Goal: Find specific page/section: Find specific page/section

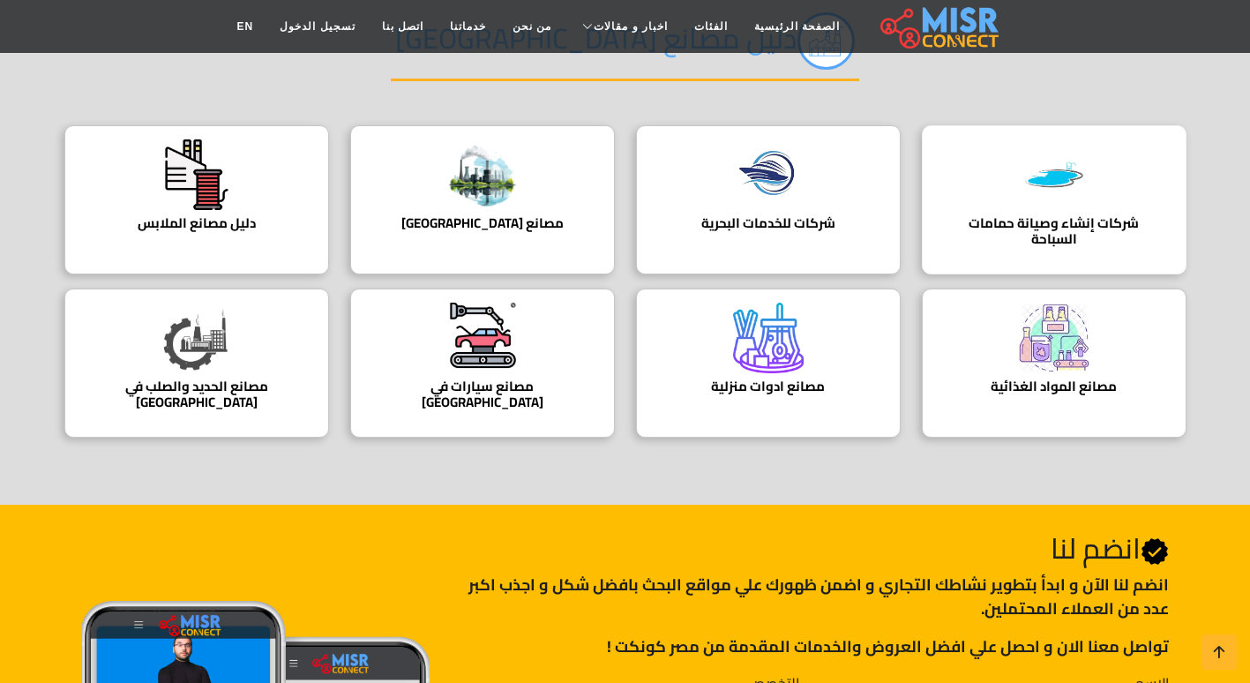
scroll to position [176, 0]
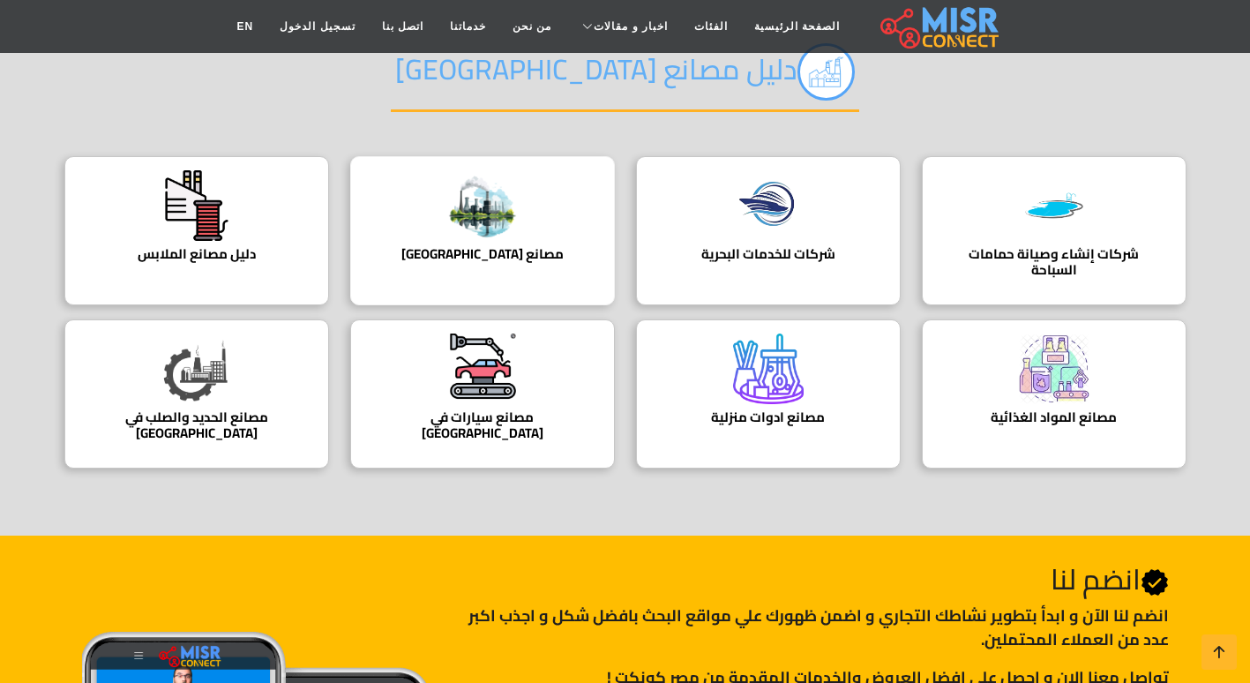
click at [547, 247] on h4 "مصانع [GEOGRAPHIC_DATA]" at bounding box center [483, 254] width 210 height 16
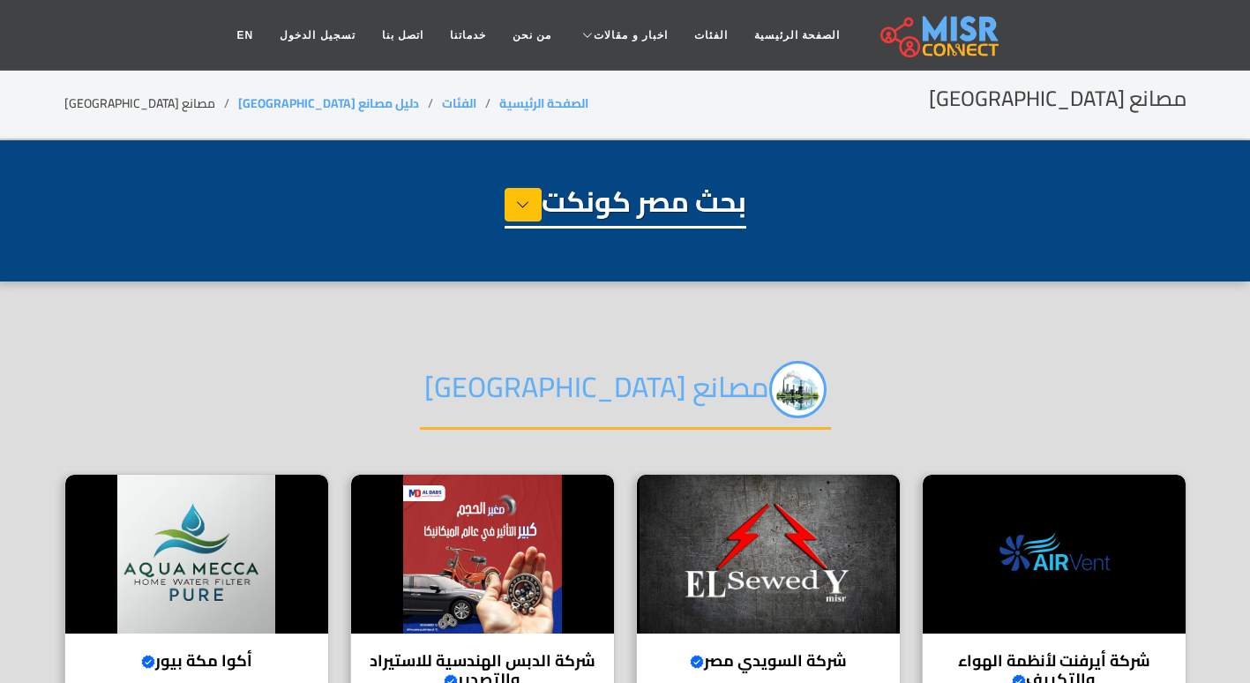
select select "**********"
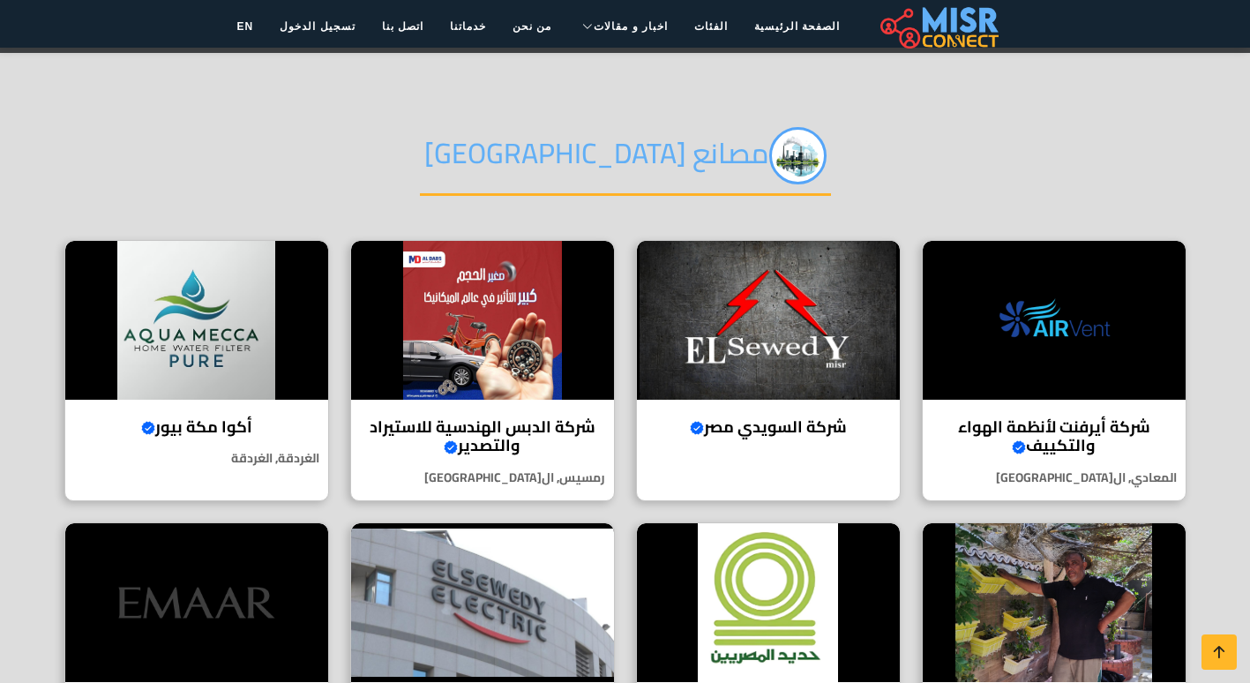
scroll to position [265, 0]
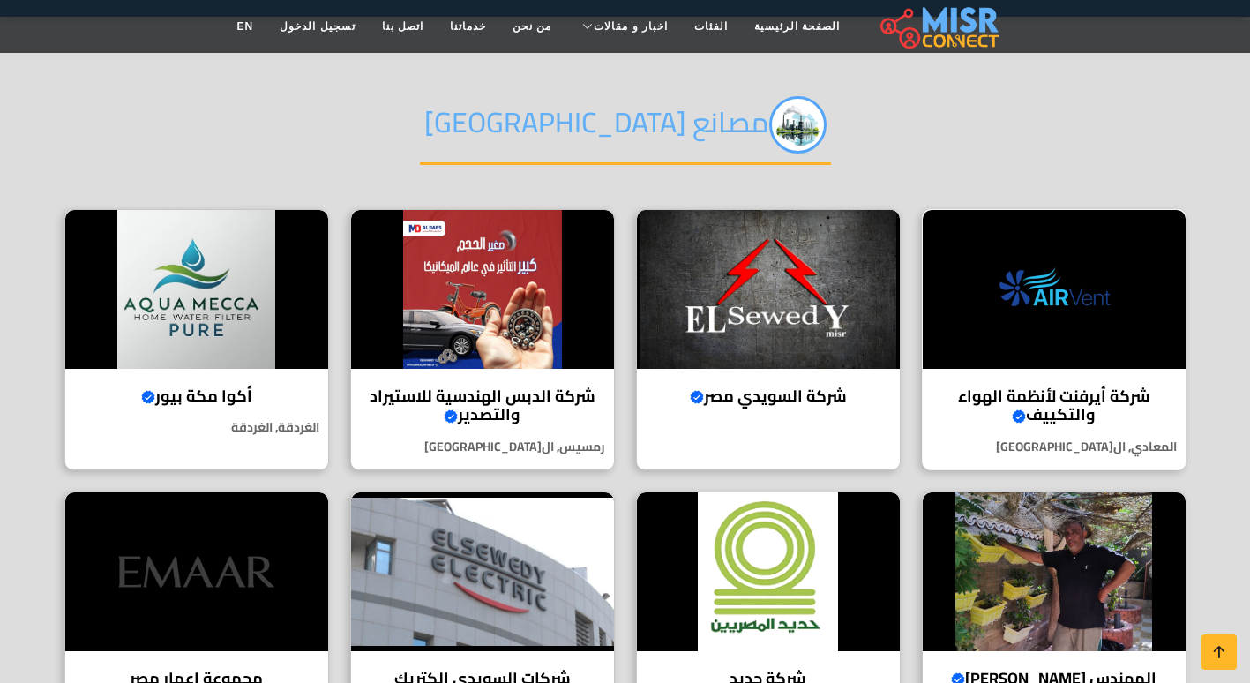
click at [1022, 377] on div "شركة أيرفنت لأنظمة الهواء والتكييف Verified account شركة رائدة في تقديم حلول مت…" at bounding box center [1054, 339] width 265 height 261
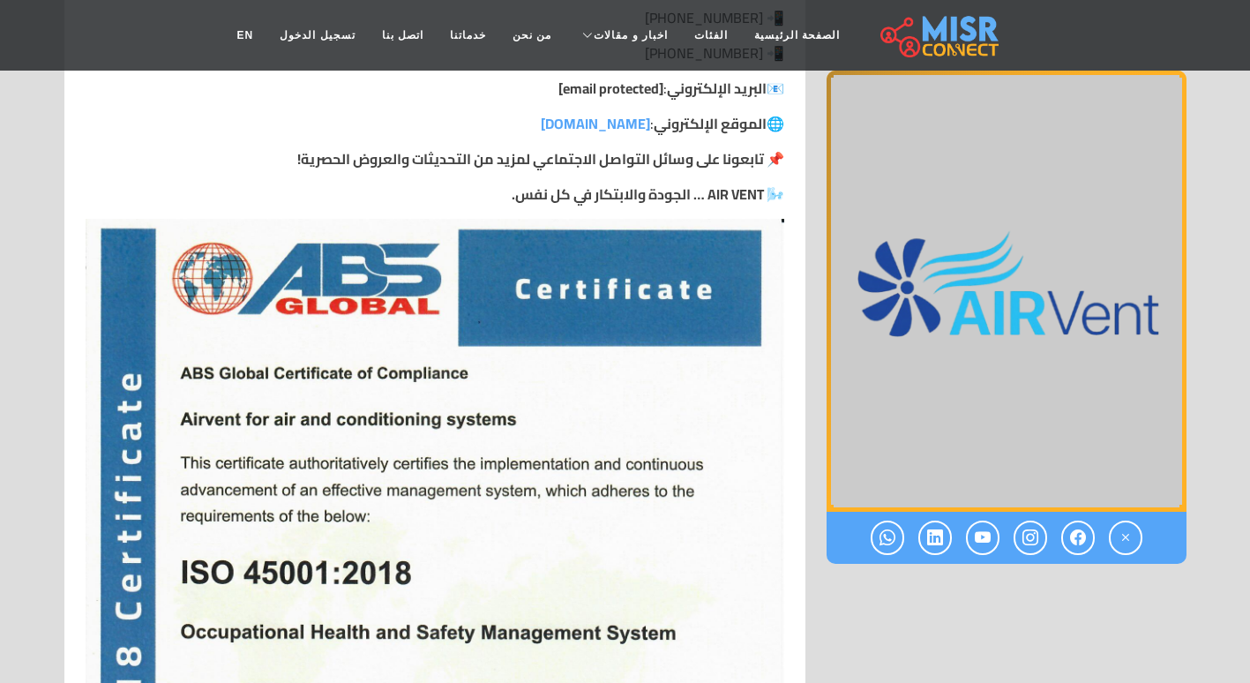
scroll to position [1853, 0]
